Goal: Information Seeking & Learning: Understand process/instructions

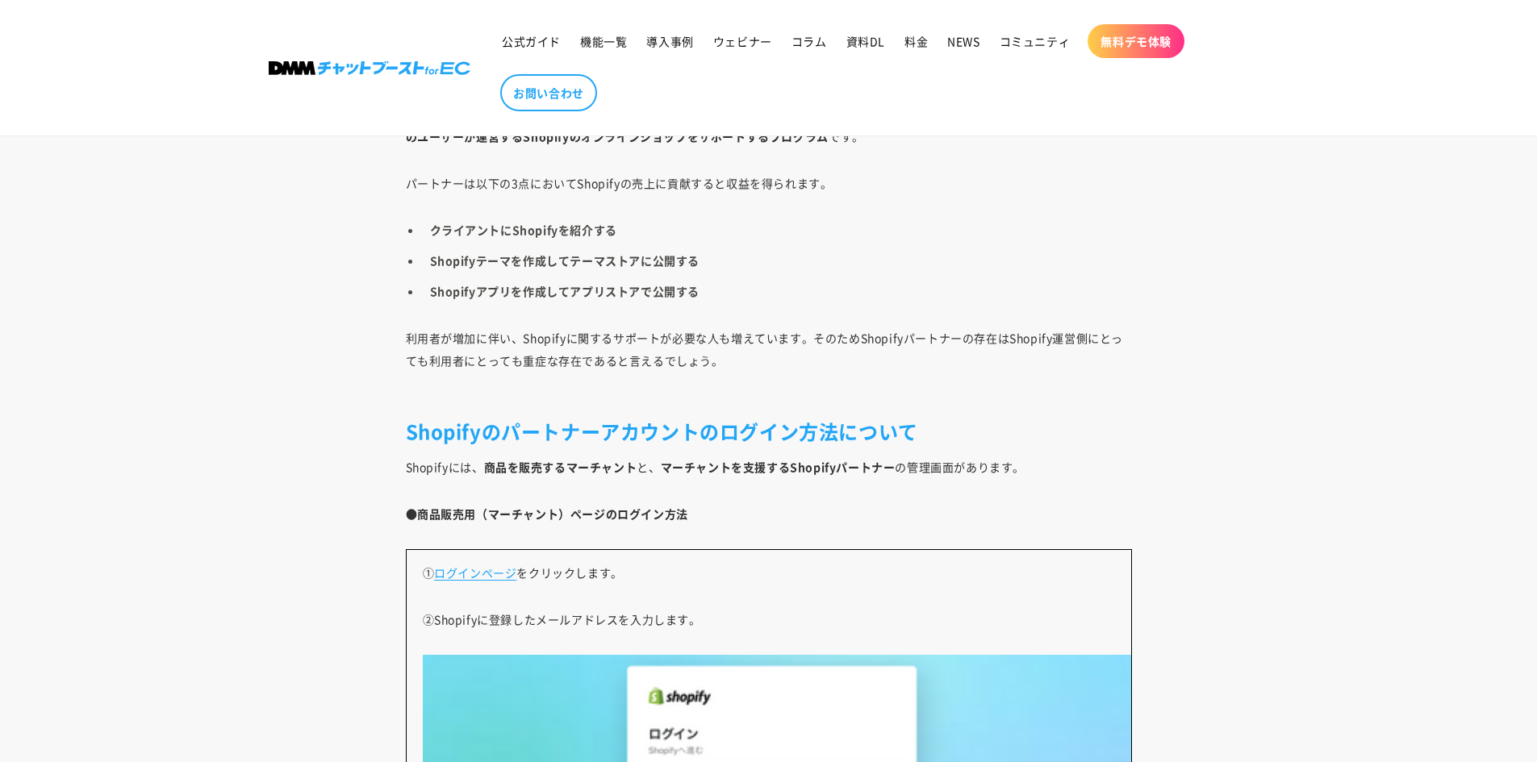
scroll to position [2259, 0]
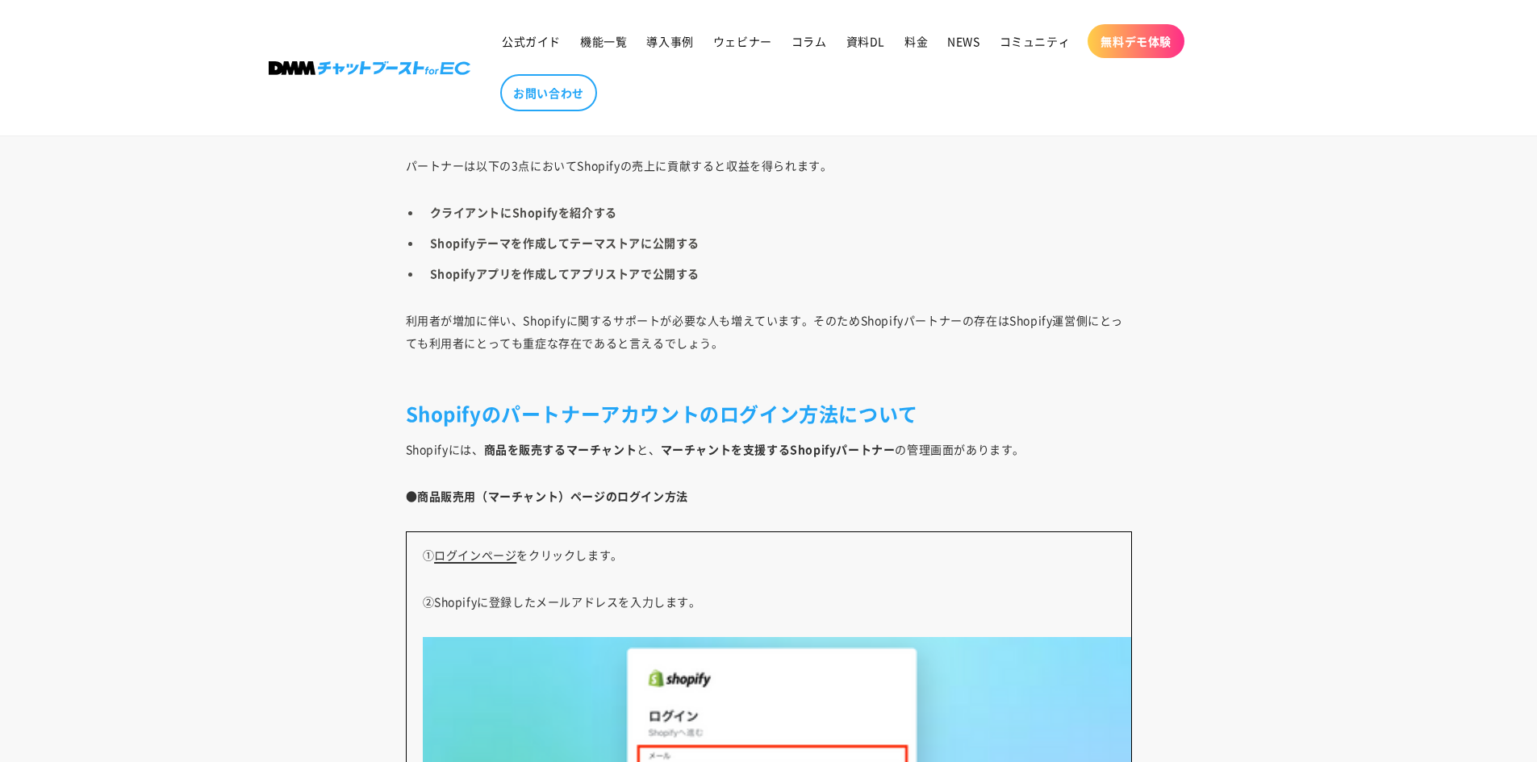
click at [487, 558] on link "ログインページ" at bounding box center [475, 555] width 82 height 16
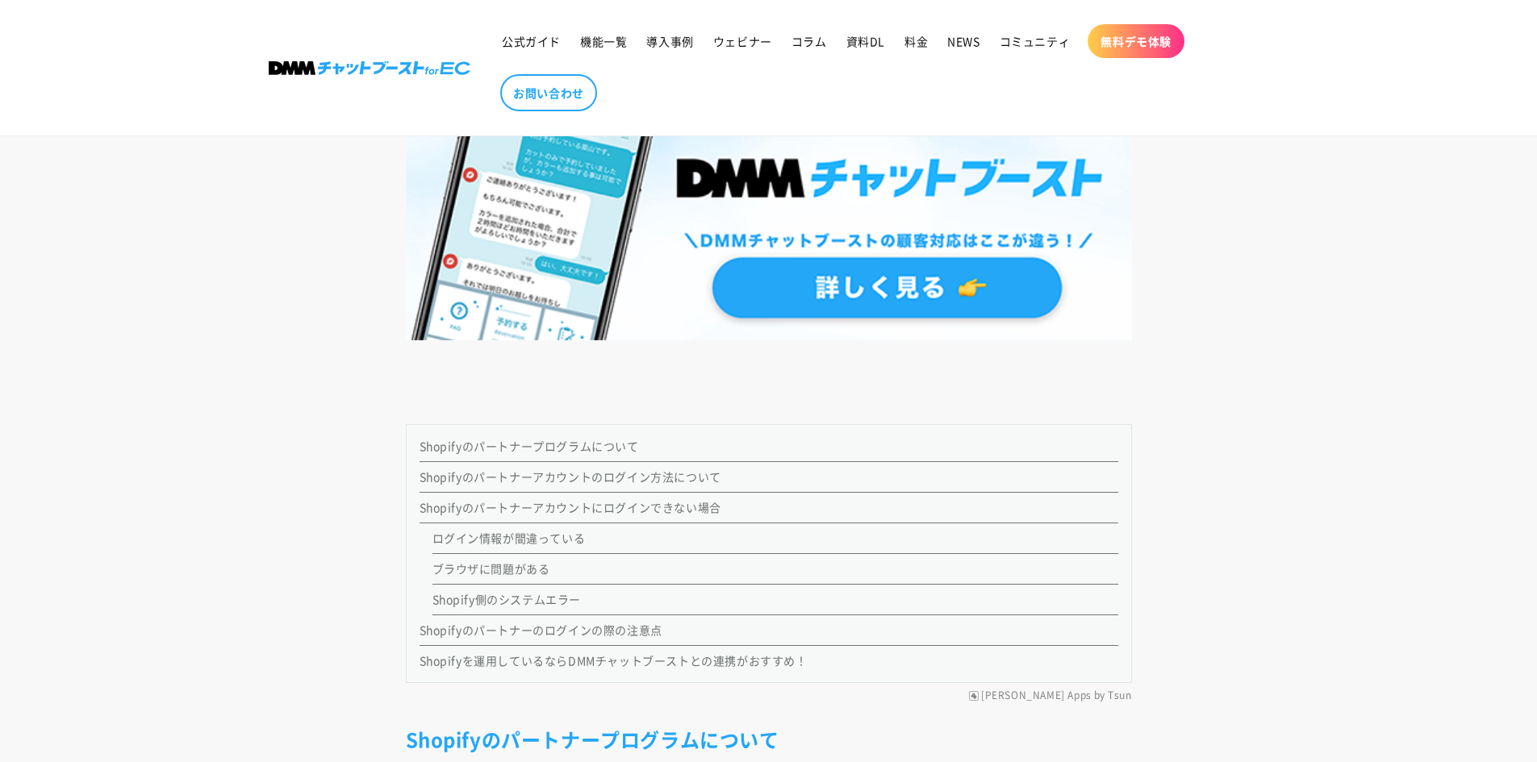
scroll to position [1291, 0]
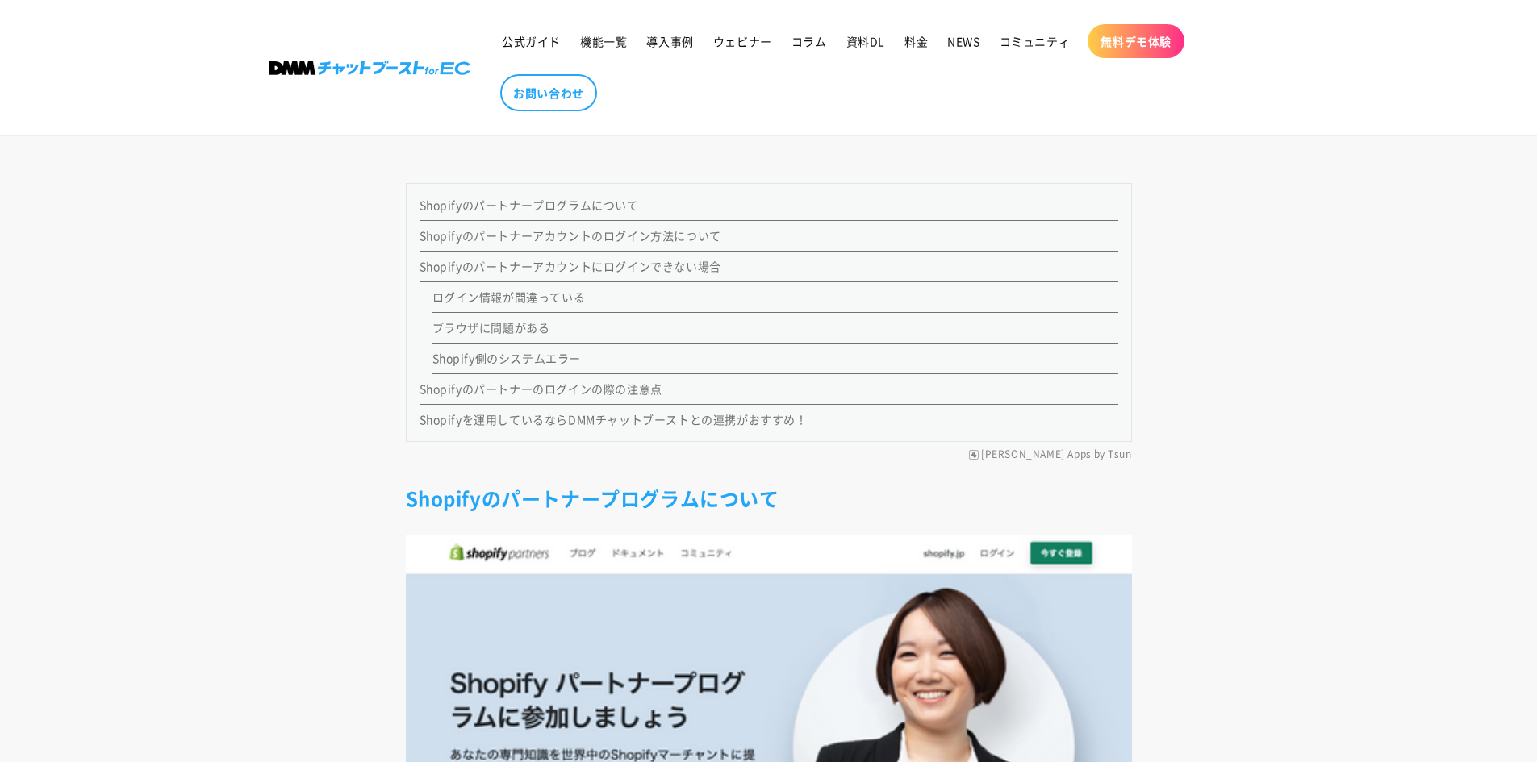
click at [633, 239] on link "Shopifyのパートナーアカウントのログイン方法について" at bounding box center [571, 236] width 302 height 16
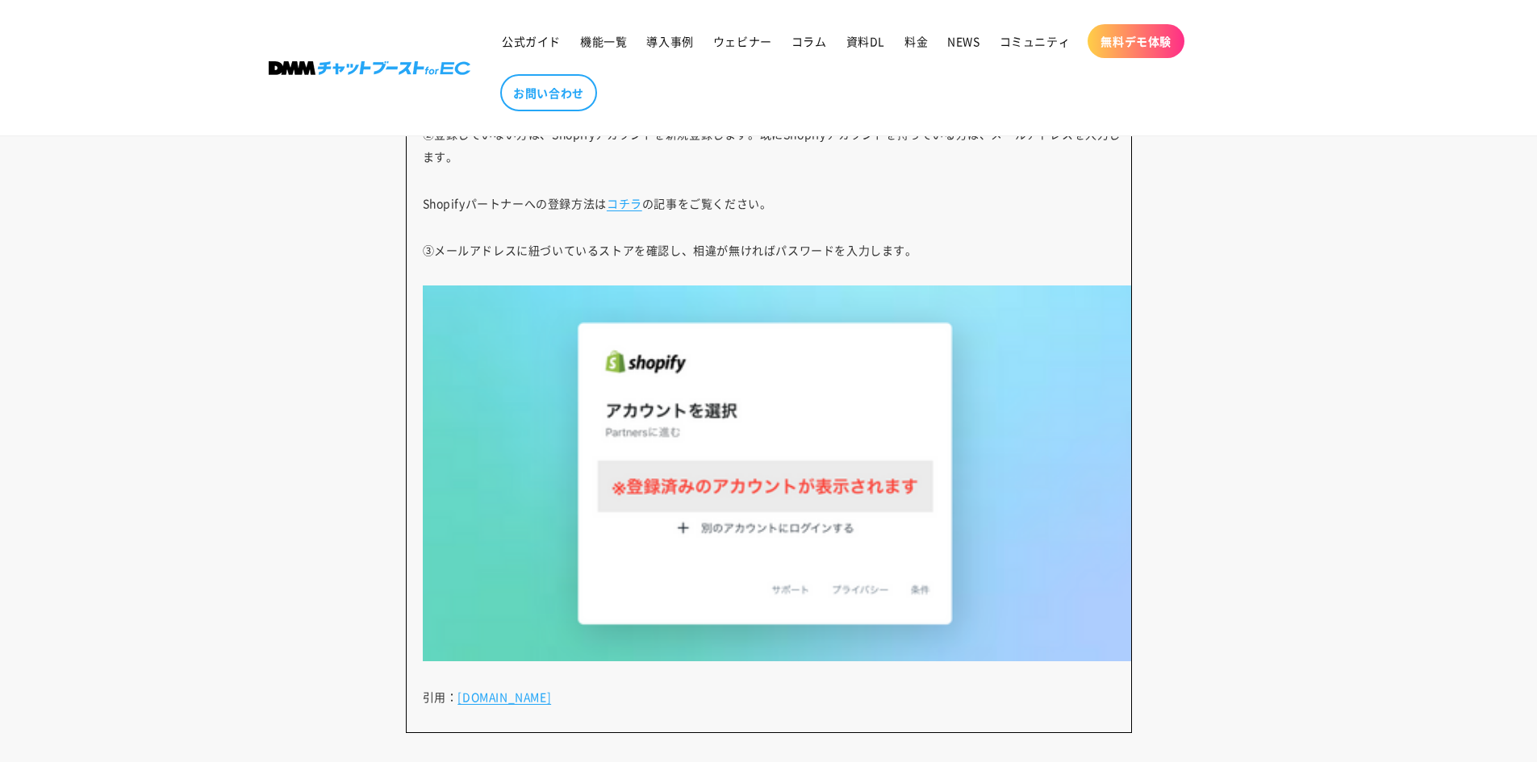
scroll to position [3307, 0]
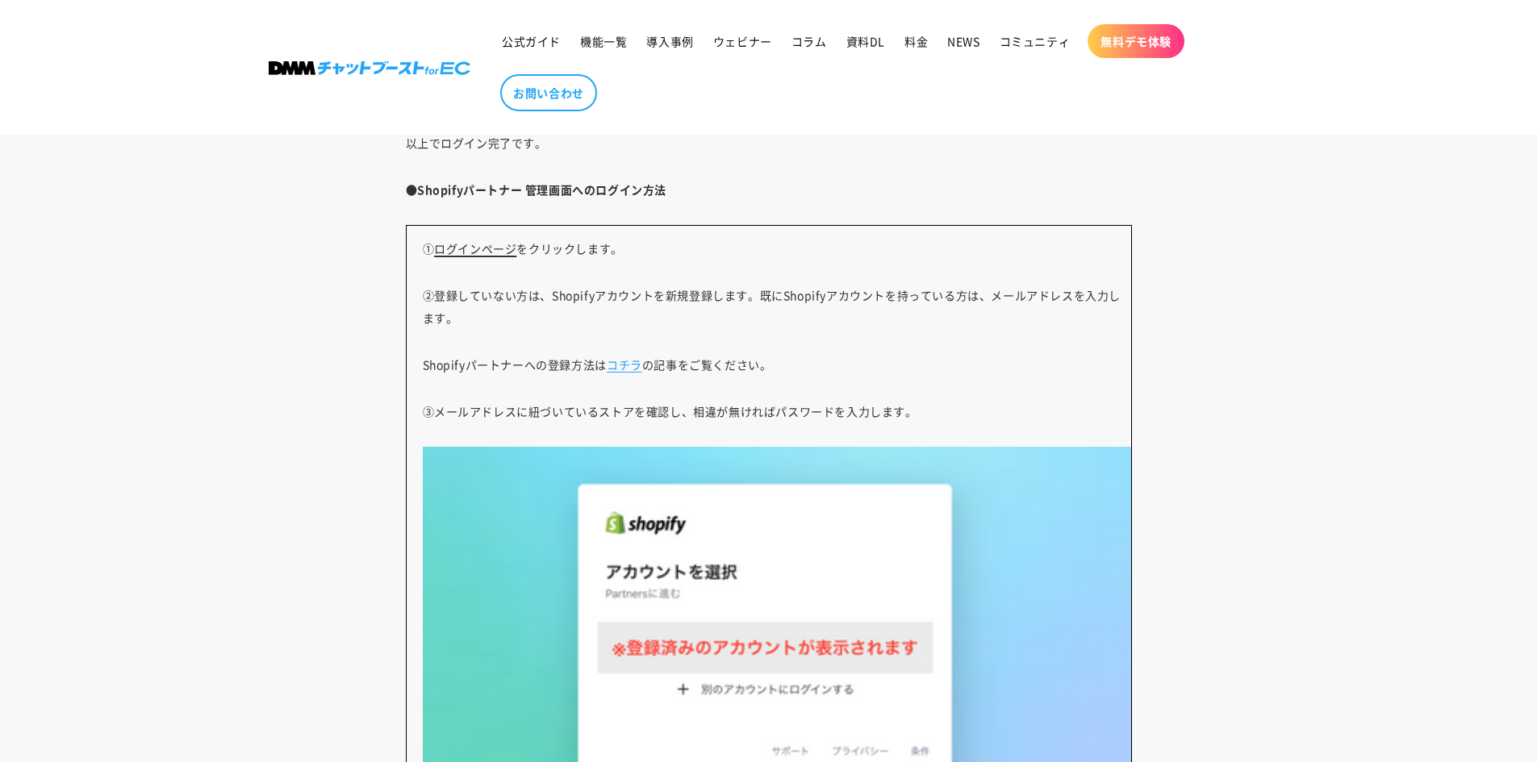
click at [508, 250] on link "ログインページ" at bounding box center [475, 248] width 82 height 16
click at [612, 369] on link "コチラ" at bounding box center [625, 365] width 36 height 16
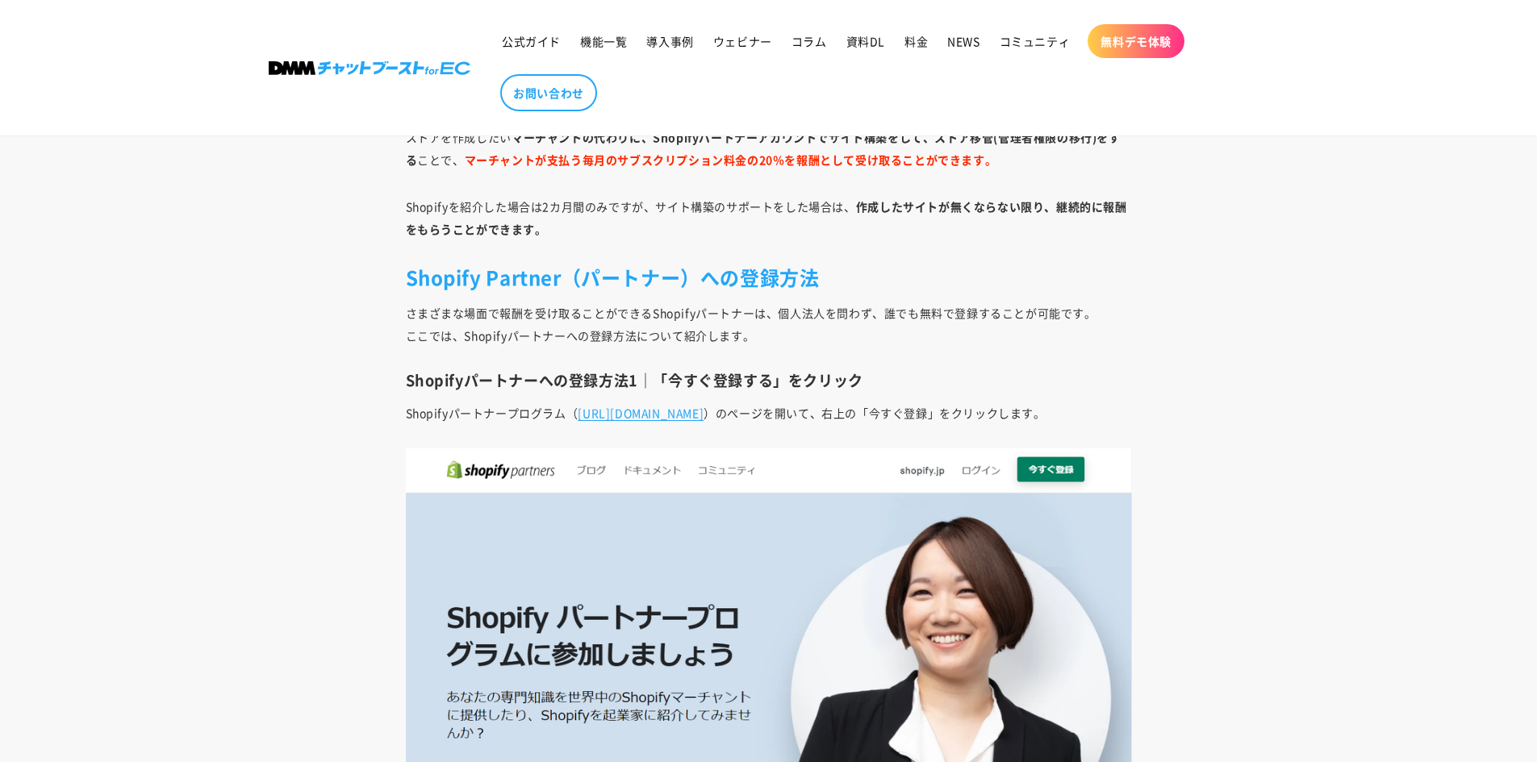
scroll to position [5295, 0]
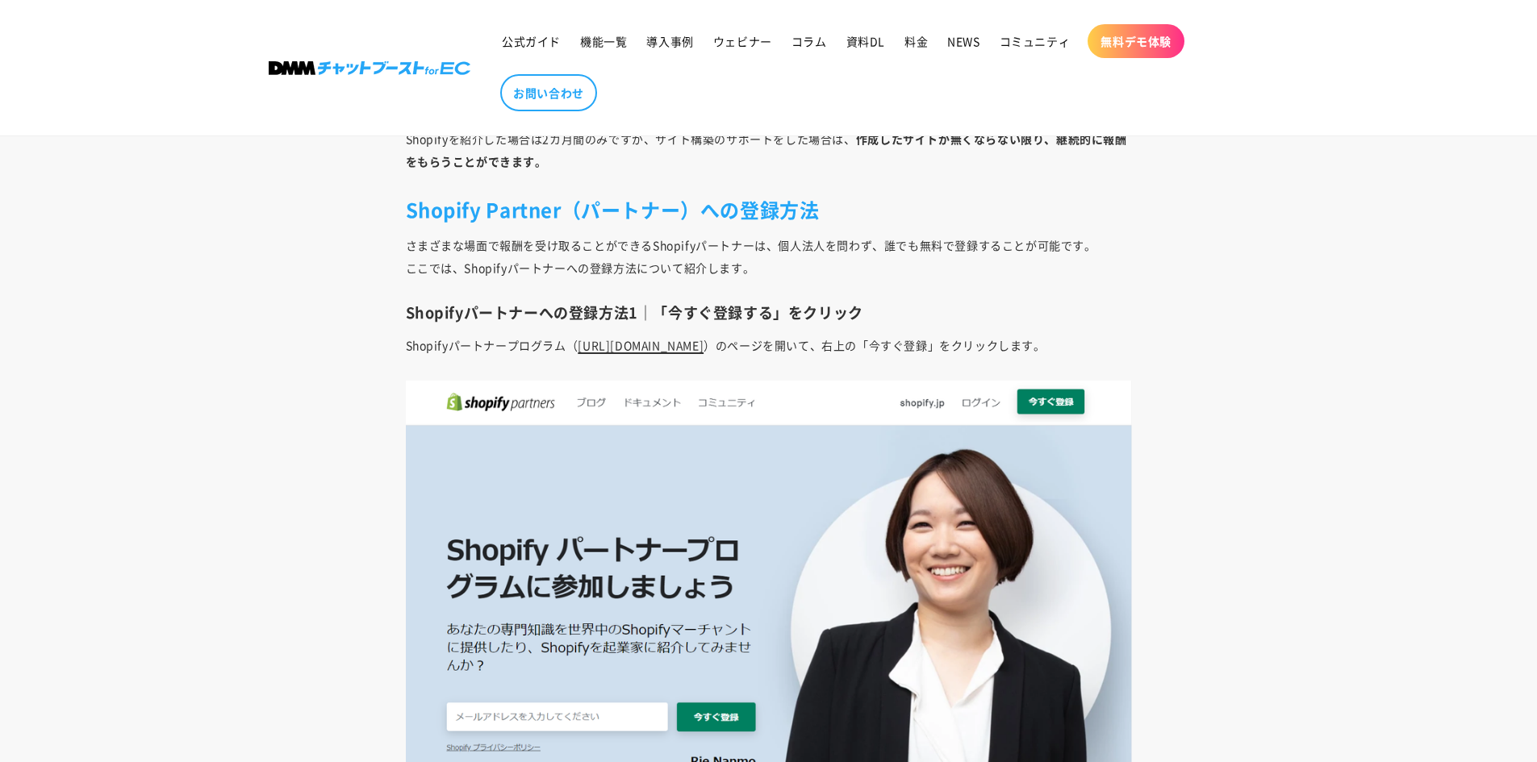
click at [700, 337] on span "https://www.shopify.jp/partners" at bounding box center [641, 345] width 126 height 16
